Goal: Complete application form: Complete application form

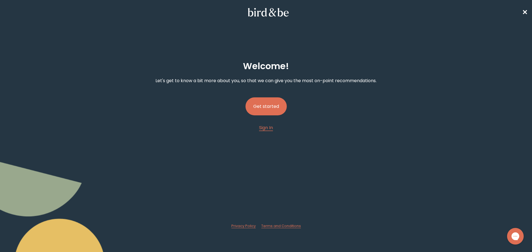
click at [270, 103] on button "Get started" at bounding box center [265, 107] width 41 height 18
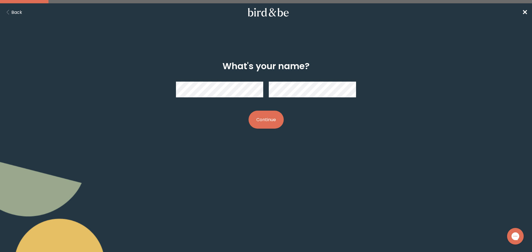
click at [13, 14] on button "Back" at bounding box center [13, 12] width 18 height 7
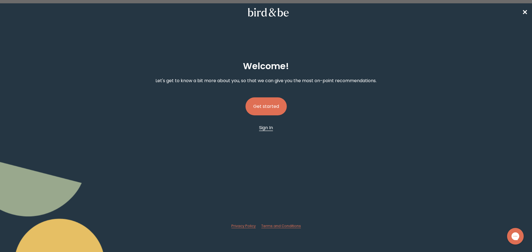
click at [272, 131] on span "Sign In" at bounding box center [266, 128] width 14 height 6
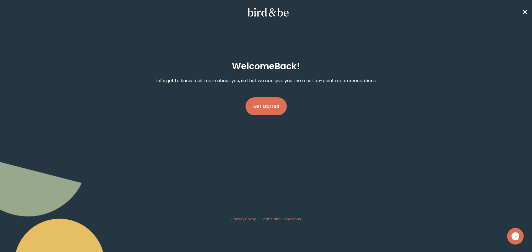
click at [267, 101] on button "Get started" at bounding box center [265, 107] width 41 height 18
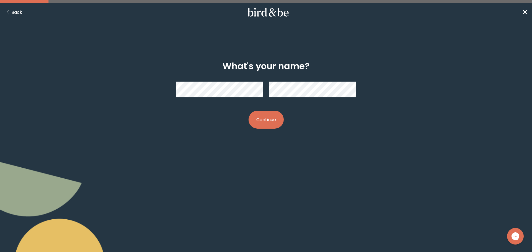
click at [195, 60] on div "What's your name? Continue" at bounding box center [265, 95] width 257 height 86
click at [14, 12] on button "Back" at bounding box center [13, 12] width 18 height 7
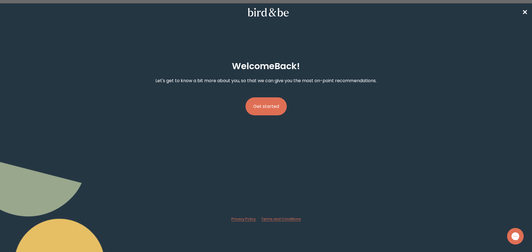
click at [270, 103] on button "Get started" at bounding box center [265, 107] width 41 height 18
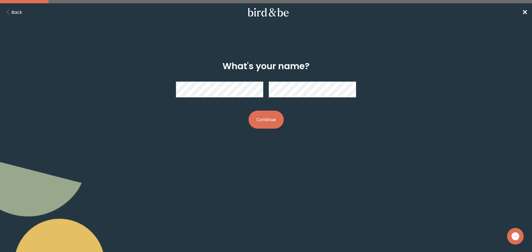
click at [273, 124] on button "Continue" at bounding box center [265, 120] width 35 height 18
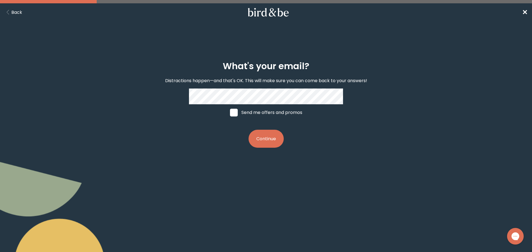
click at [268, 142] on button "Continue" at bounding box center [265, 139] width 35 height 18
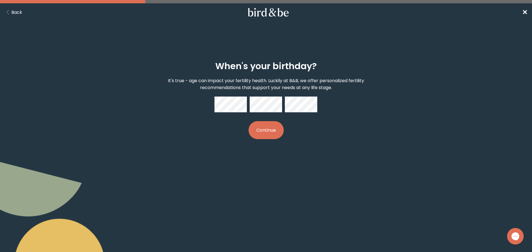
click at [255, 137] on button "Continue" at bounding box center [265, 130] width 35 height 18
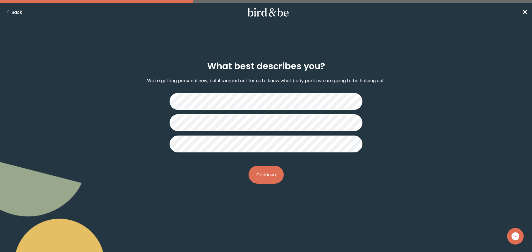
click at [270, 170] on button "Continue" at bounding box center [265, 175] width 35 height 18
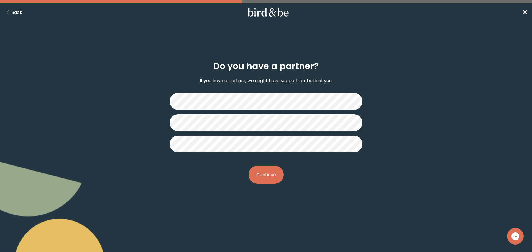
click at [271, 178] on button "Continue" at bounding box center [265, 175] width 35 height 18
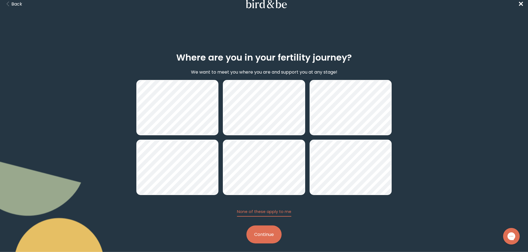
scroll to position [13, 0]
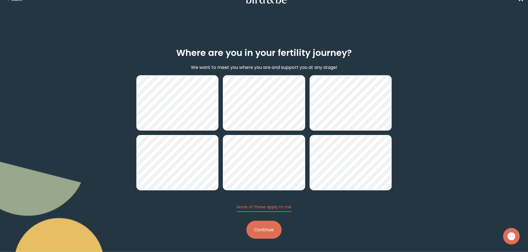
click at [265, 230] on button "Continue" at bounding box center [263, 230] width 35 height 18
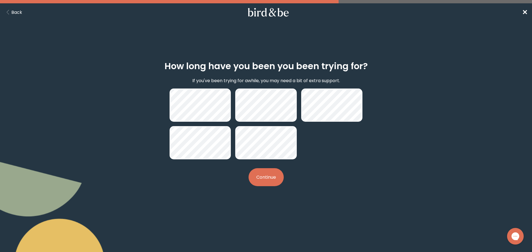
click at [261, 181] on button "Continue" at bounding box center [265, 177] width 35 height 18
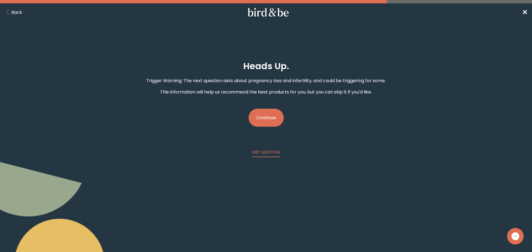
click at [260, 116] on button "Continue" at bounding box center [265, 118] width 35 height 18
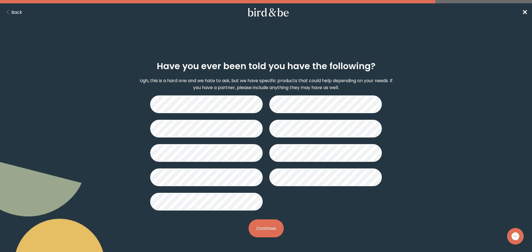
click at [274, 232] on button "Continue" at bounding box center [265, 229] width 35 height 18
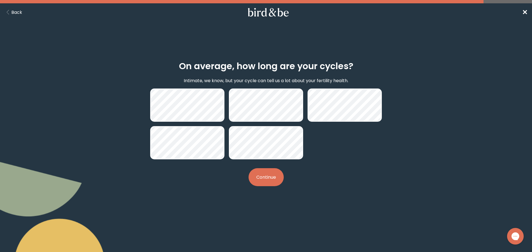
click at [260, 181] on button "Continue" at bounding box center [265, 177] width 35 height 18
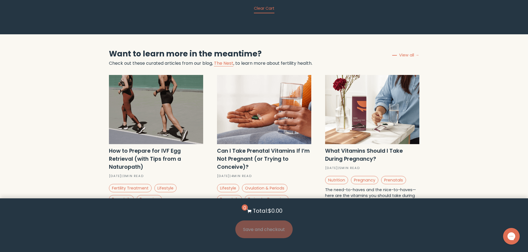
scroll to position [1856, 0]
